Goal: Task Accomplishment & Management: Manage account settings

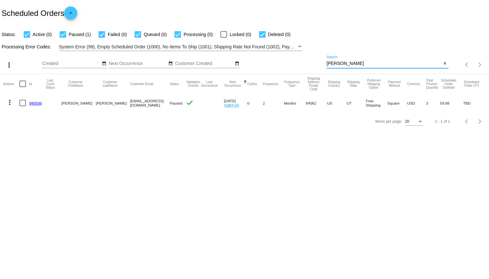
drag, startPoint x: 356, startPoint y: 61, endPoint x: 278, endPoint y: 55, distance: 78.1
click at [276, 55] on div "more_vert Aug Jan Feb Mar [DATE]" at bounding box center [244, 62] width 489 height 23
type input "Booth"
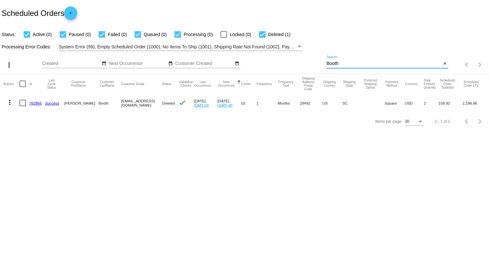
click at [38, 100] on mat-cell "782866" at bounding box center [37, 102] width 16 height 19
click at [36, 101] on link "782866" at bounding box center [35, 103] width 13 height 4
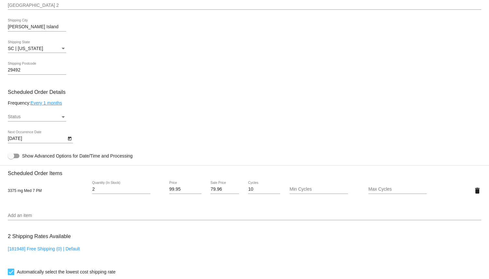
scroll to position [292, 0]
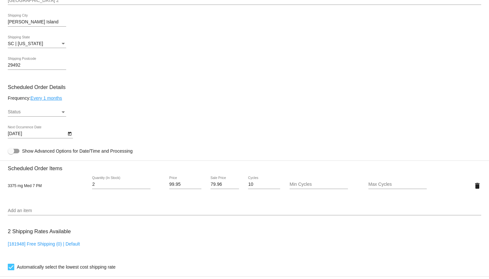
click at [43, 120] on div "Status Status" at bounding box center [37, 113] width 58 height 18
click at [43, 116] on div "Status Status" at bounding box center [37, 110] width 58 height 13
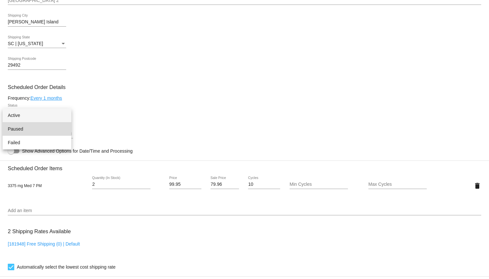
click at [34, 131] on span "Paused" at bounding box center [37, 129] width 58 height 14
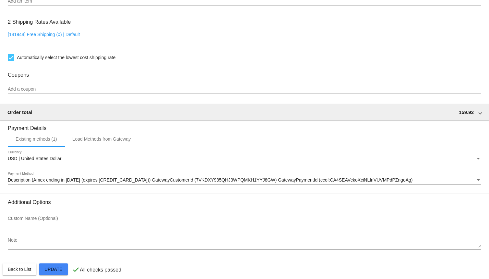
scroll to position [512, 0]
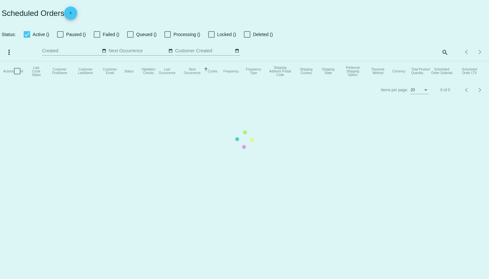
checkbox input "true"
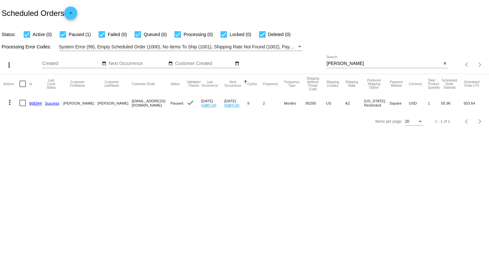
drag, startPoint x: 359, startPoint y: 64, endPoint x: 319, endPoint y: 66, distance: 39.6
click at [319, 66] on div "more_vert Aug Jan Feb Mar [DATE]" at bounding box center [244, 62] width 489 height 23
type input "[PERSON_NAME]"
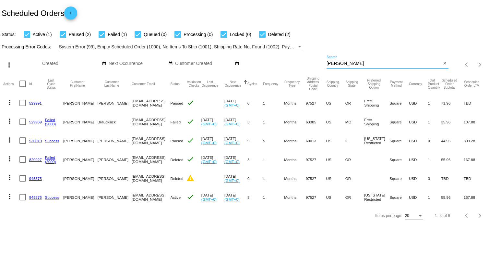
click at [35, 197] on link "945576" at bounding box center [35, 197] width 13 height 4
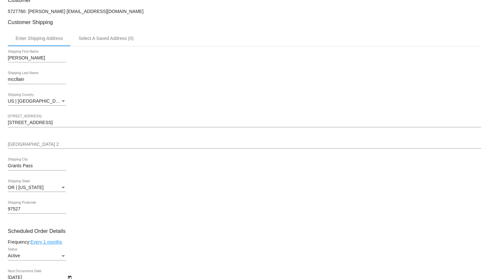
scroll to position [259, 0]
